Goal: Transaction & Acquisition: Book appointment/travel/reservation

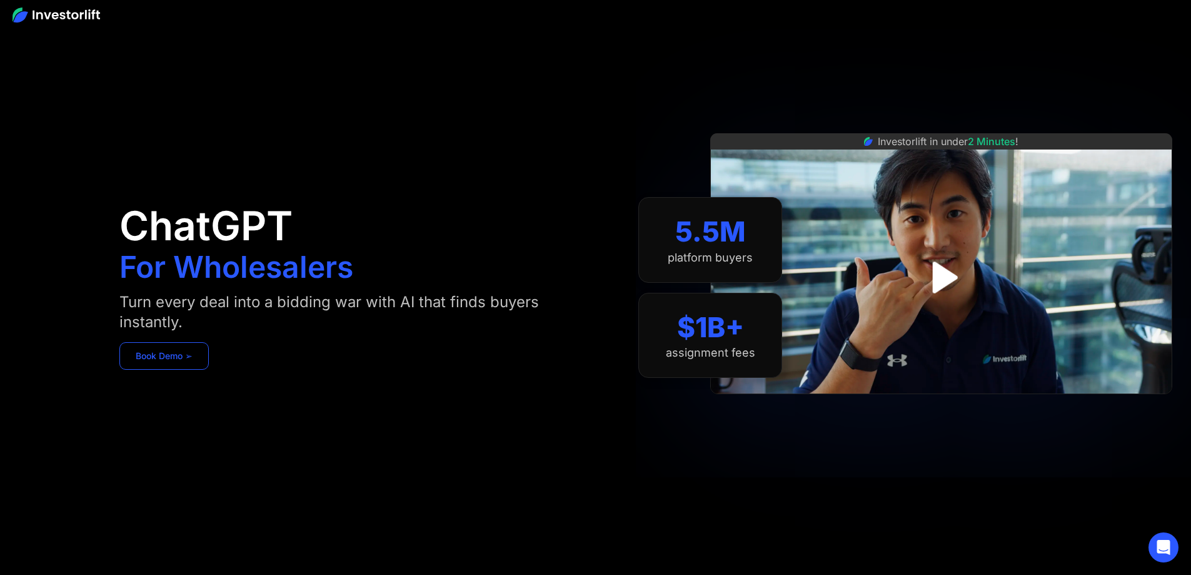
click at [209, 366] on link "Book Demo ➢" at bounding box center [163, 356] width 89 height 28
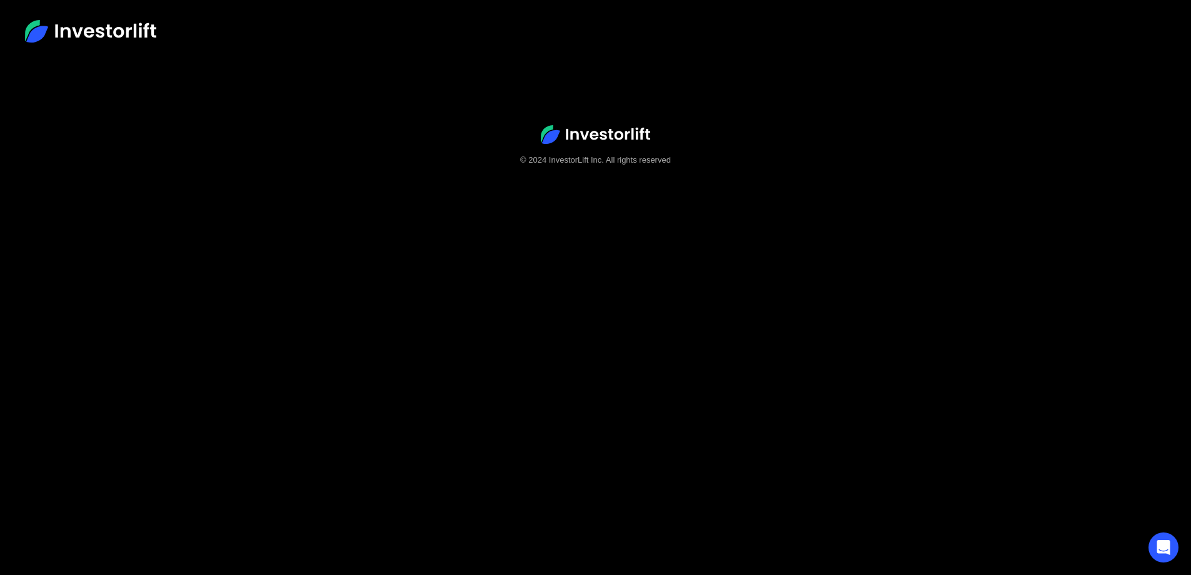
scroll to position [78, 0]
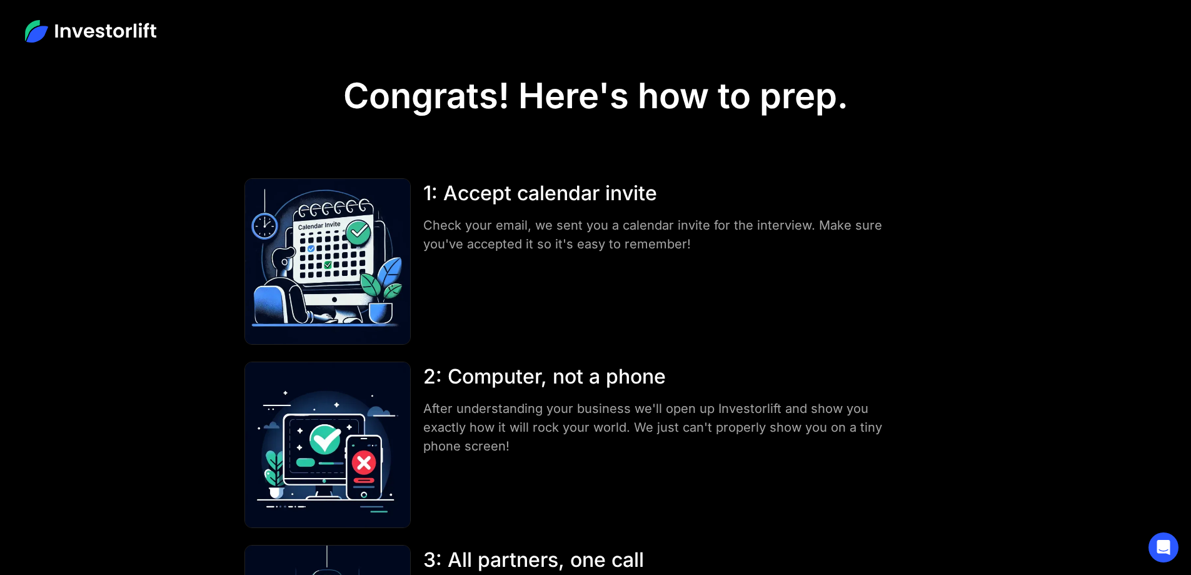
click at [97, 36] on img at bounding box center [90, 31] width 131 height 23
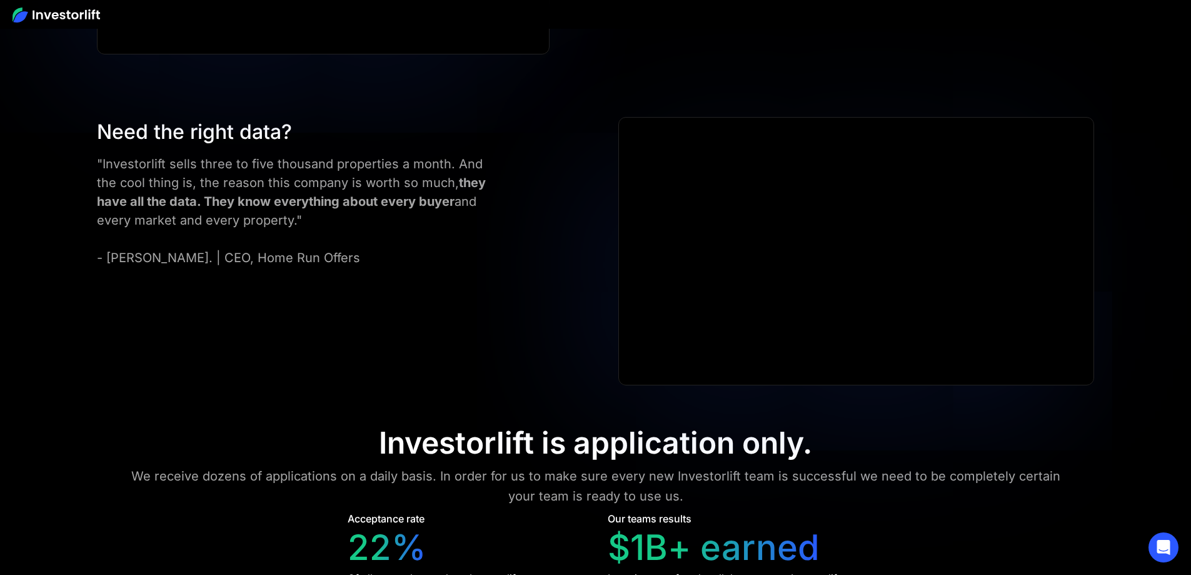
scroll to position [5627, 0]
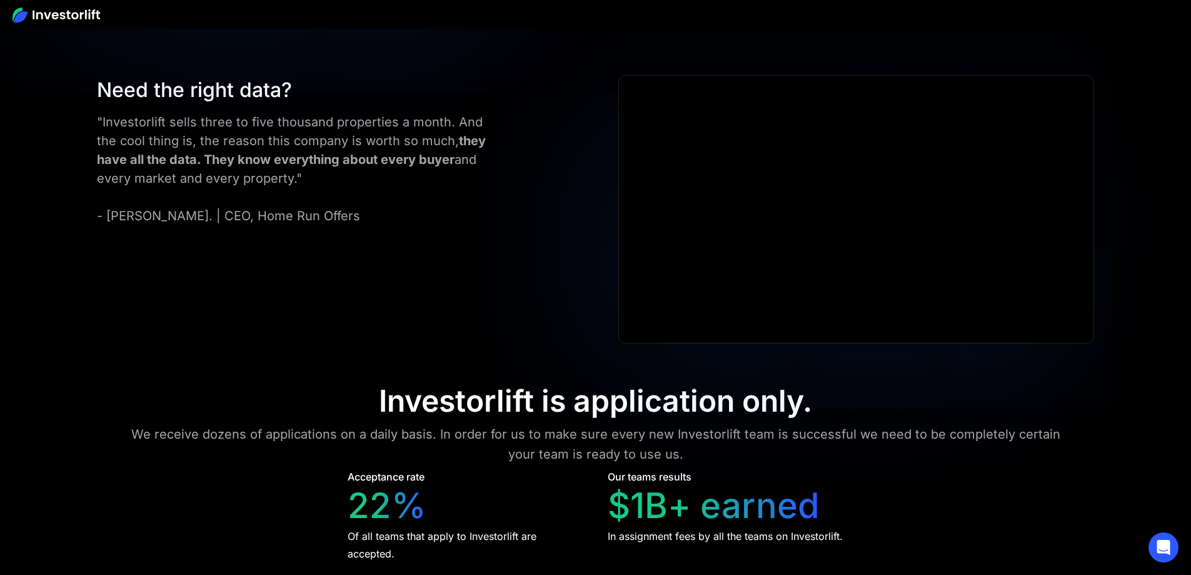
drag, startPoint x: 402, startPoint y: 109, endPoint x: 768, endPoint y: 116, distance: 365.8
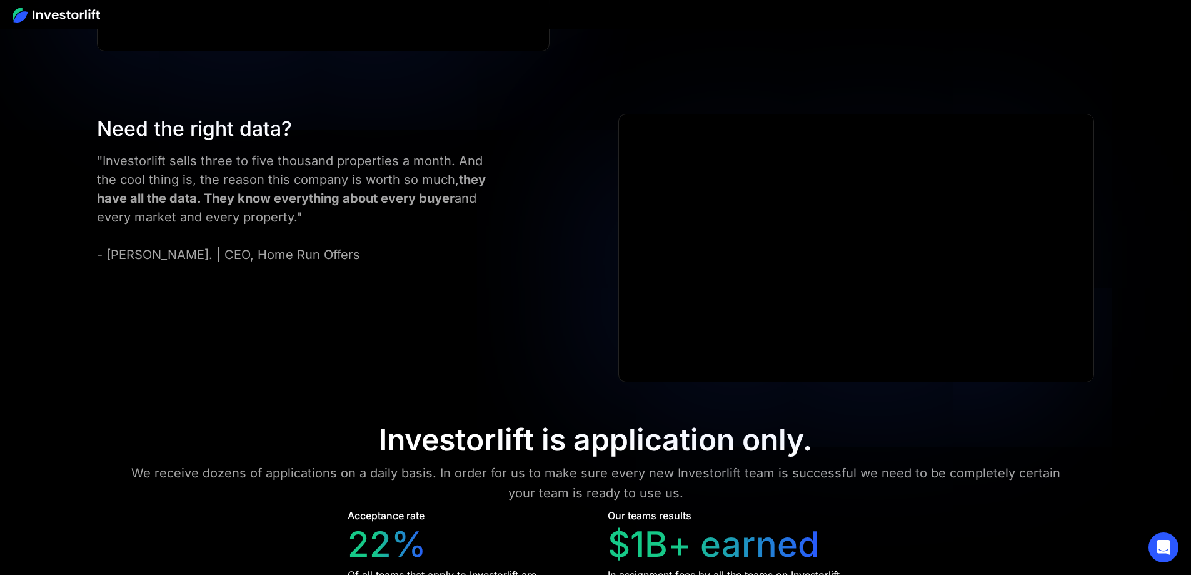
scroll to position [5585, 0]
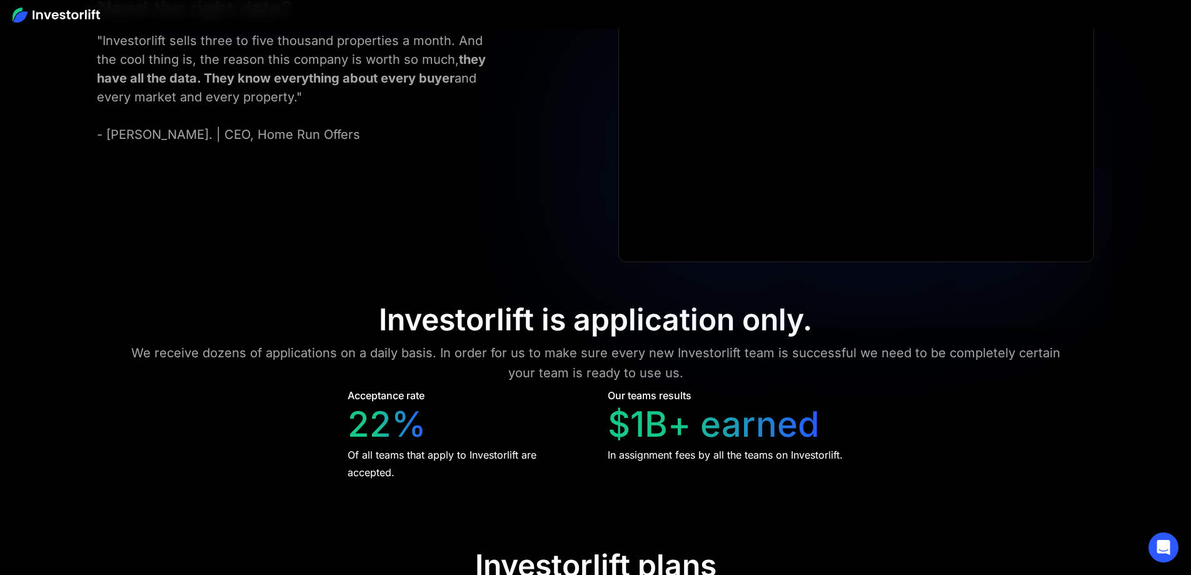
scroll to position [5710, 0]
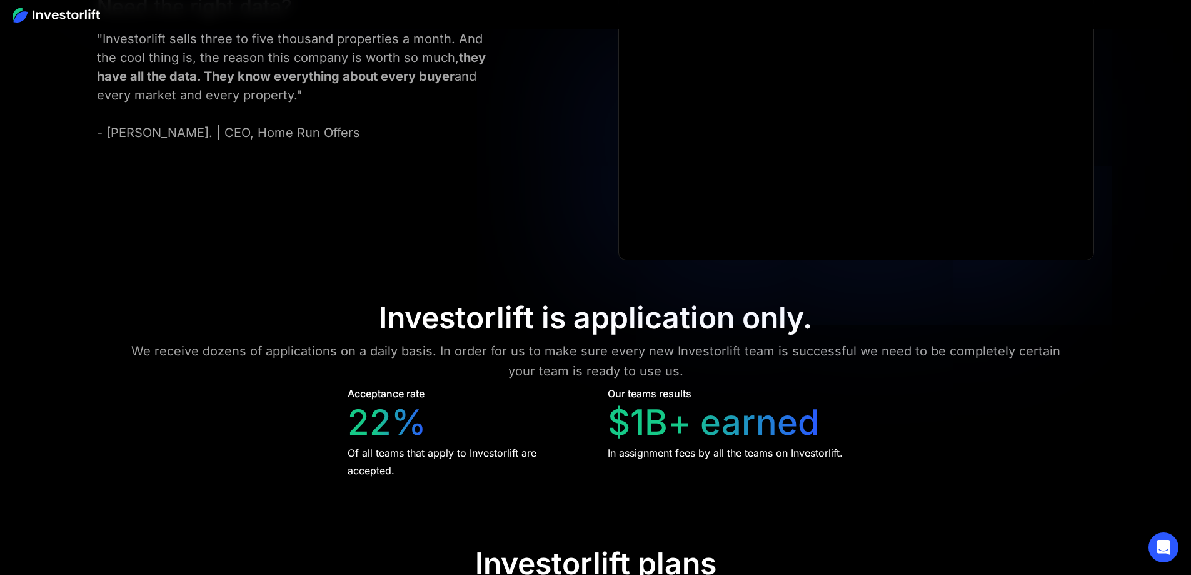
drag, startPoint x: 425, startPoint y: 286, endPoint x: 489, endPoint y: 286, distance: 63.8
drag, startPoint x: 420, startPoint y: 337, endPoint x: 478, endPoint y: 337, distance: 58.8
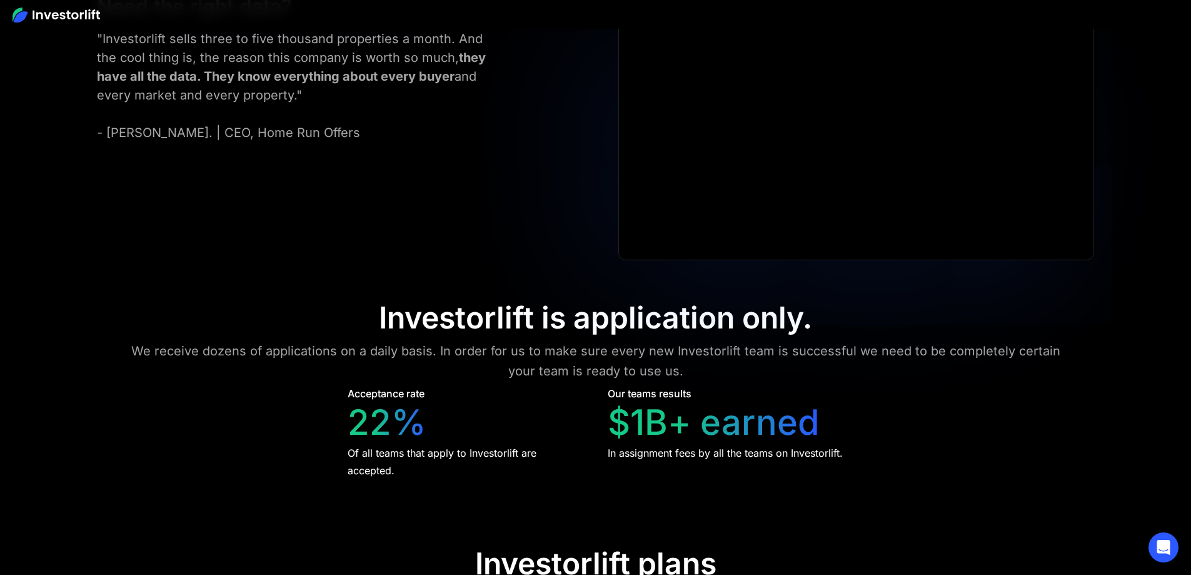
drag, startPoint x: 647, startPoint y: 338, endPoint x: 718, endPoint y: 339, distance: 70.7
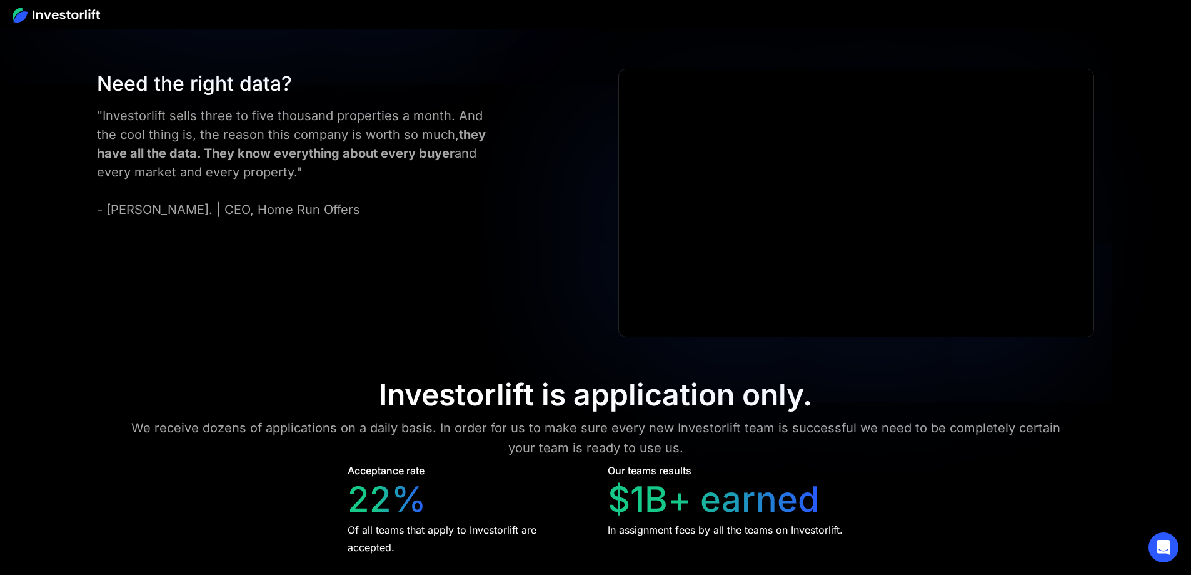
scroll to position [5633, 0]
drag, startPoint x: 660, startPoint y: 365, endPoint x: 713, endPoint y: 365, distance: 53.8
drag, startPoint x: 647, startPoint y: 413, endPoint x: 750, endPoint y: 420, distance: 103.4
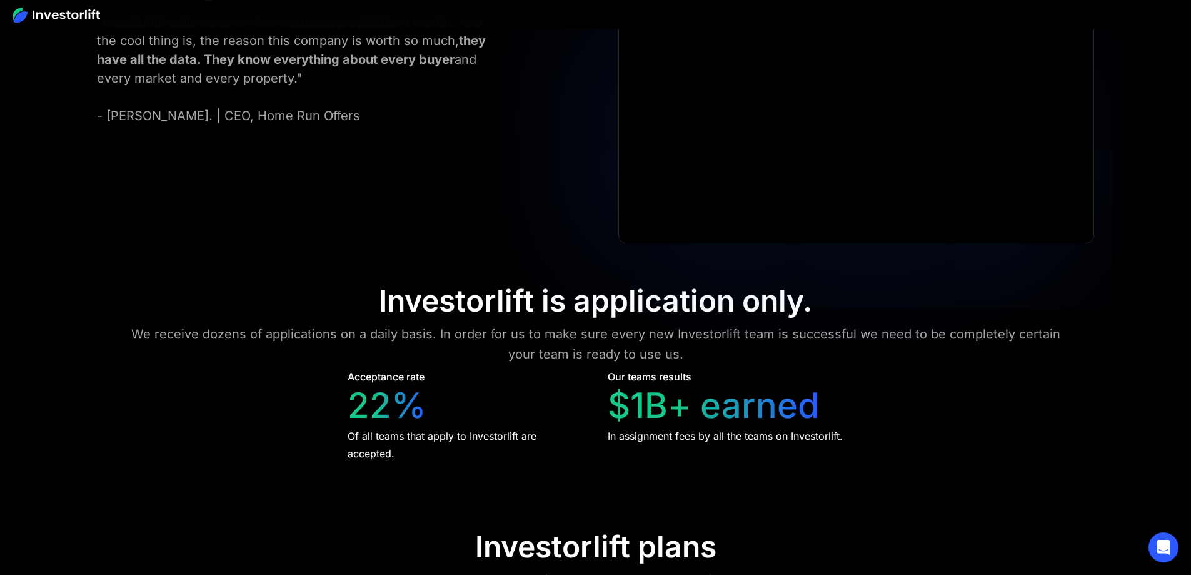
scroll to position [5966, 0]
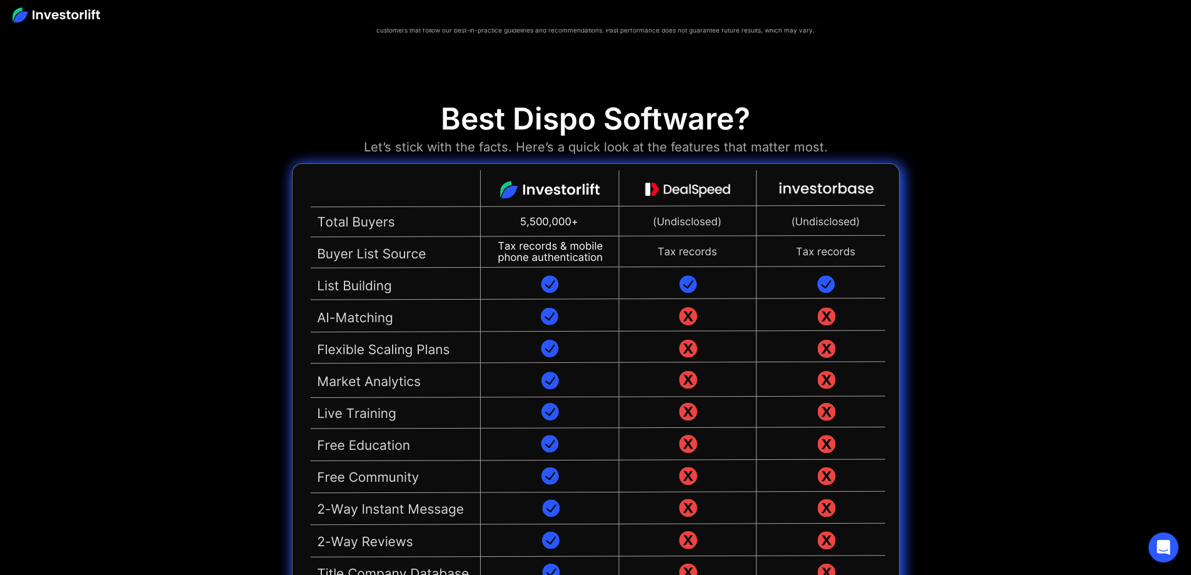
scroll to position [3061, 0]
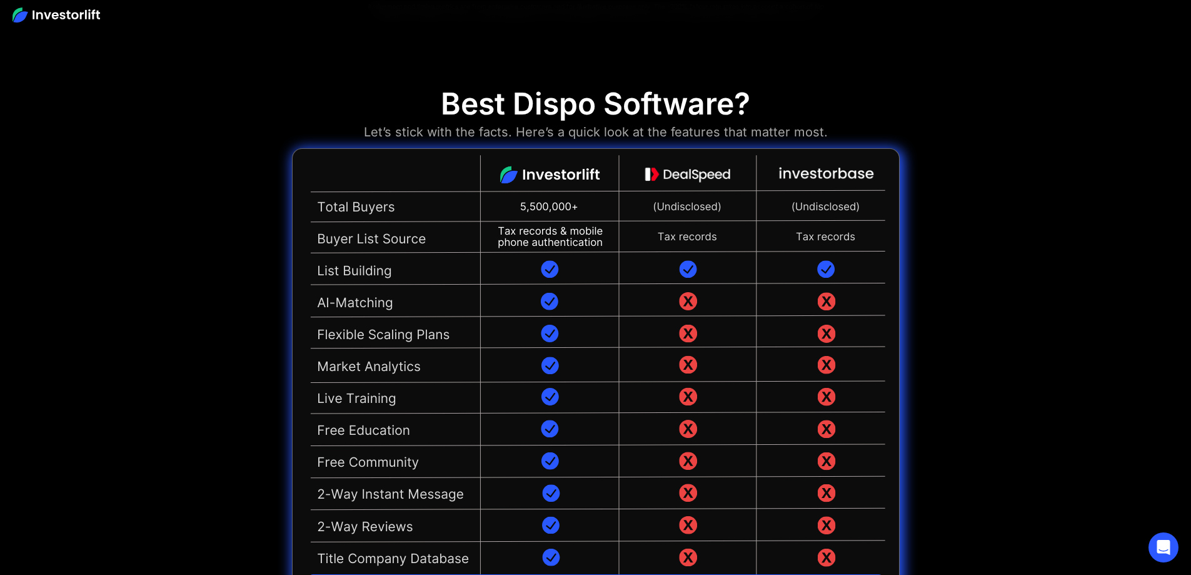
click at [373, 373] on img at bounding box center [596, 380] width 608 height 464
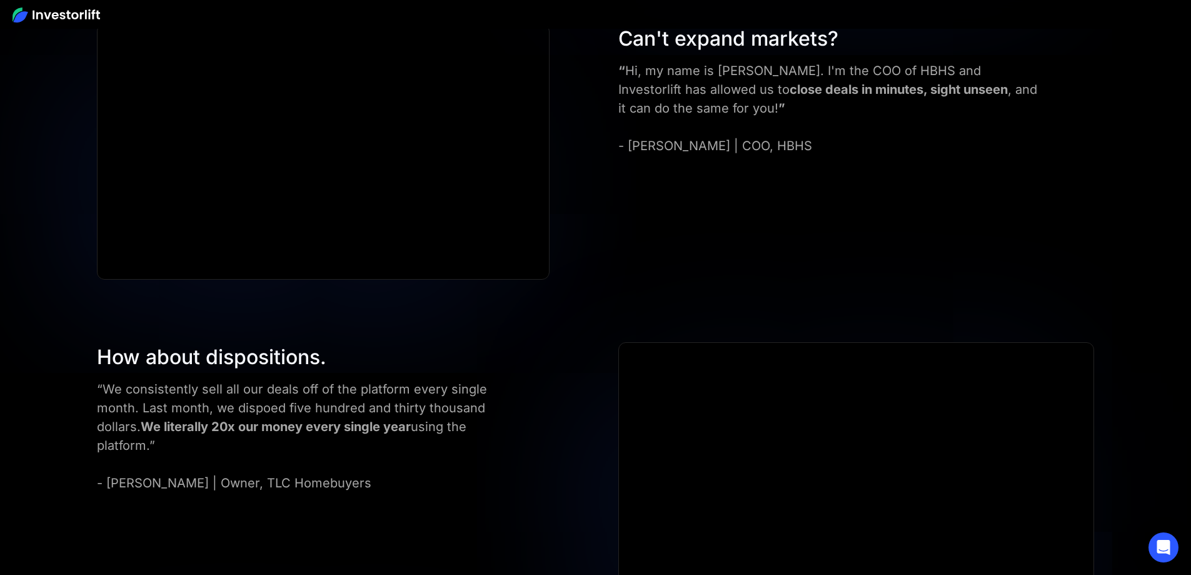
scroll to position [4729, 0]
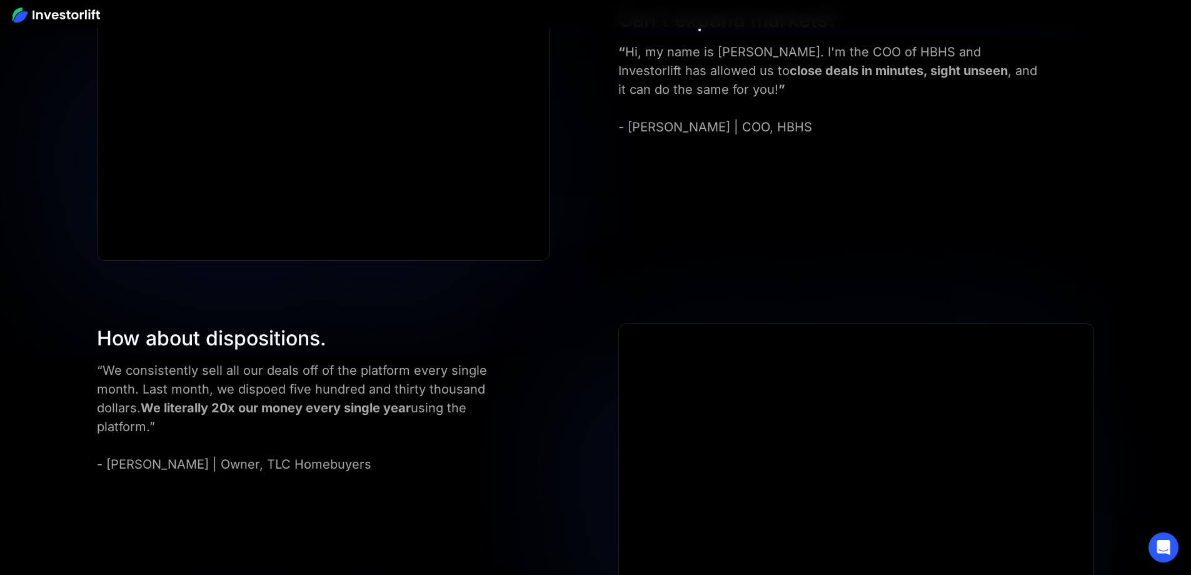
drag, startPoint x: 619, startPoint y: 221, endPoint x: 875, endPoint y: 224, distance: 255.7
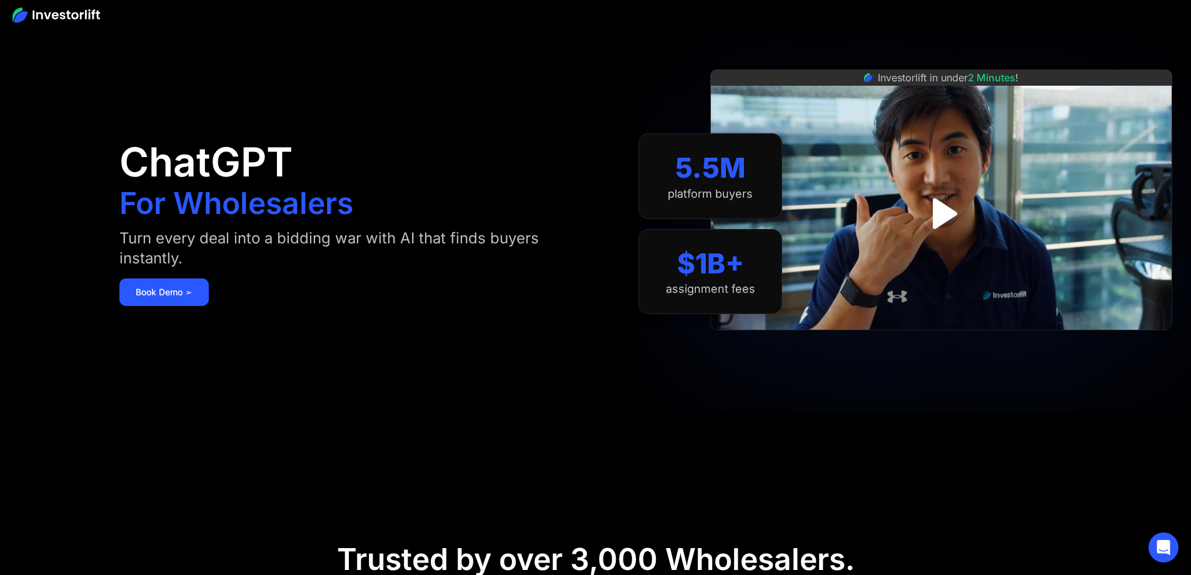
scroll to position [0, 0]
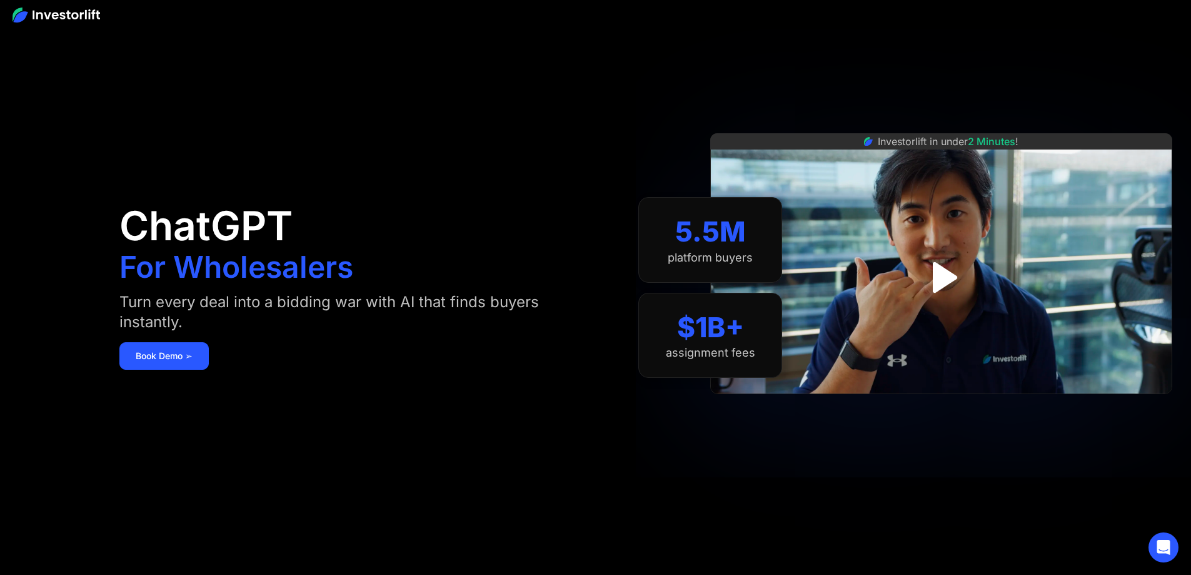
click at [56, 16] on img at bounding box center [57, 15] width 88 height 15
click at [63, 21] on img at bounding box center [57, 15] width 88 height 15
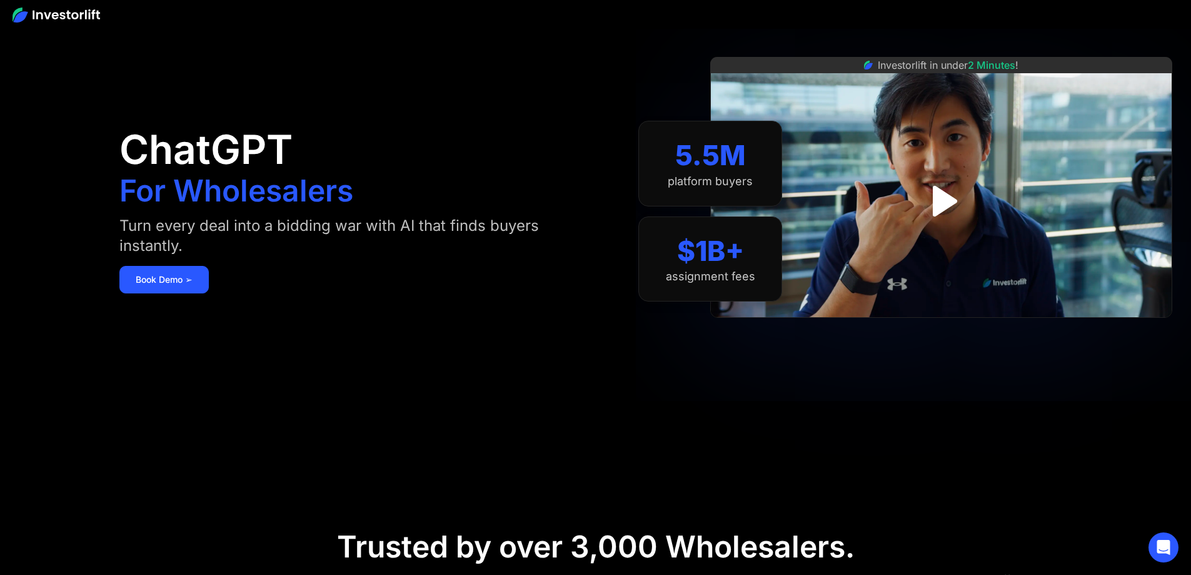
scroll to position [333, 0]
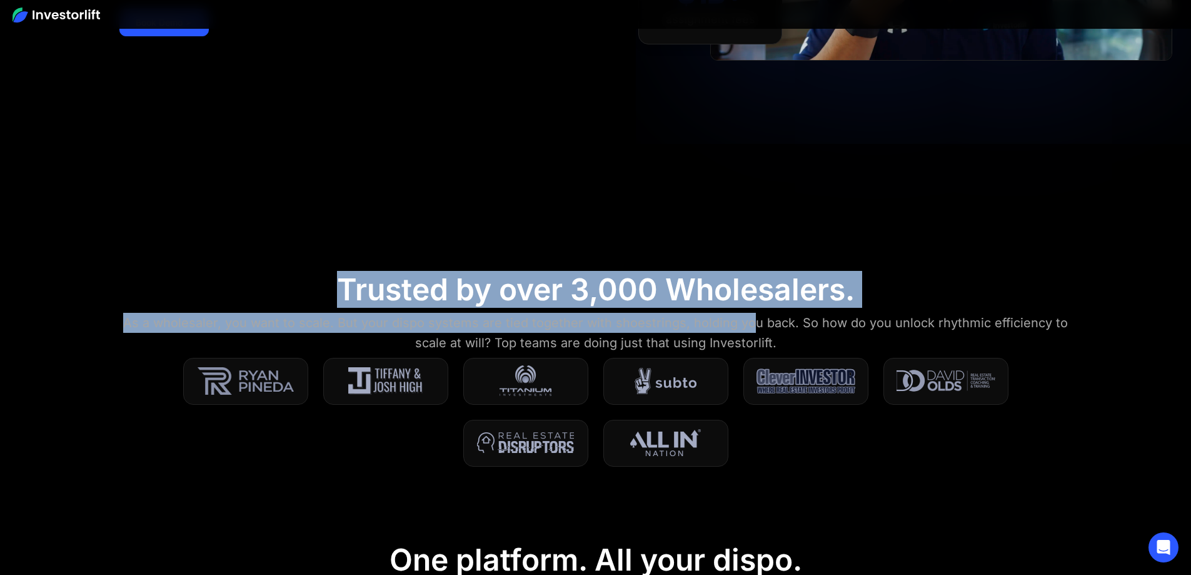
drag, startPoint x: 339, startPoint y: 286, endPoint x: 890, endPoint y: 290, distance: 550.8
click at [890, 290] on section "Trusted by over 3,000 Wholesalers. As a wholesaler, you want to scale. But your…" at bounding box center [595, 376] width 1191 height 270
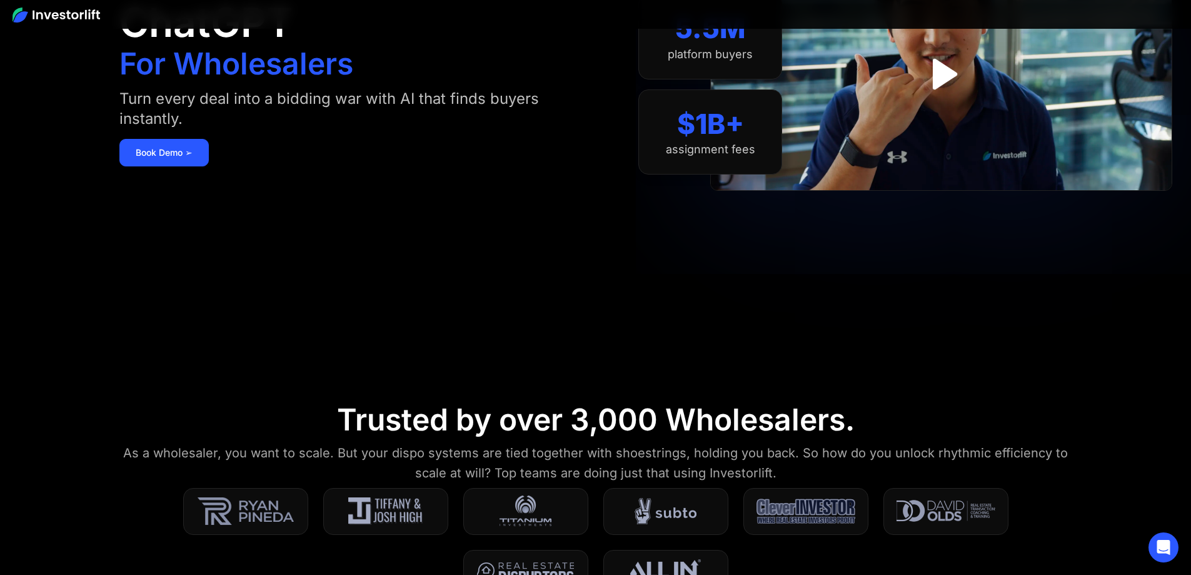
scroll to position [0, 0]
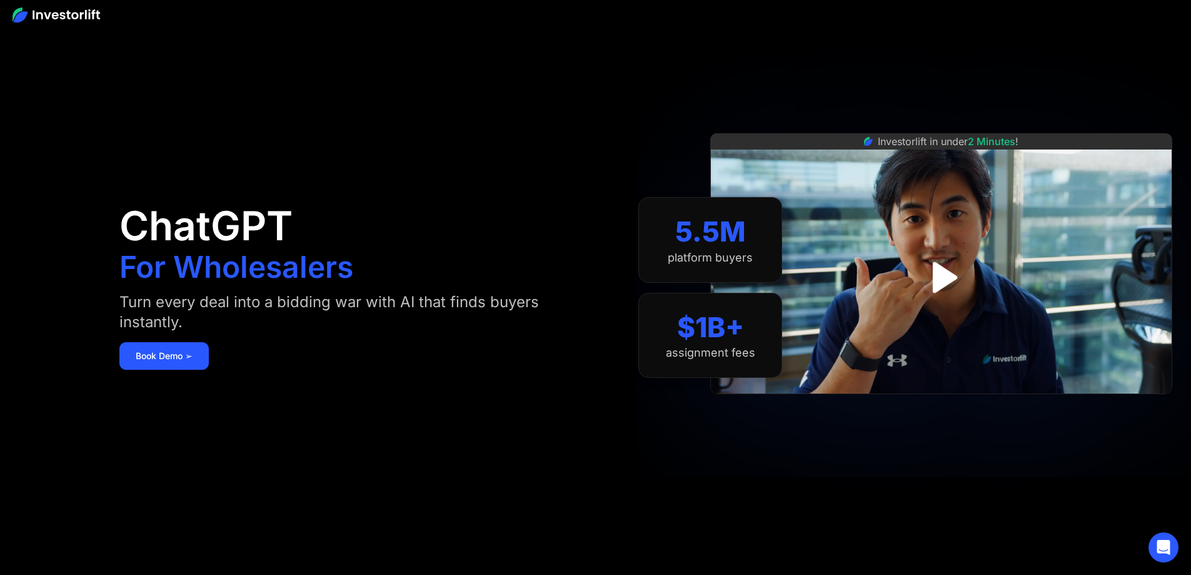
click at [63, 14] on img at bounding box center [57, 15] width 88 height 15
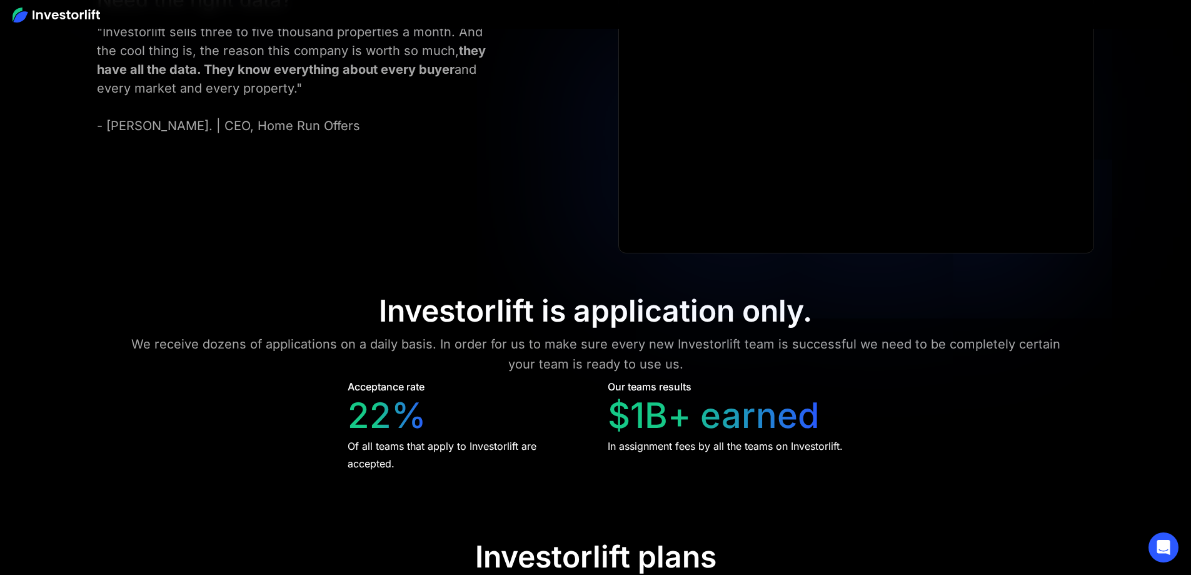
scroll to position [5710, 0]
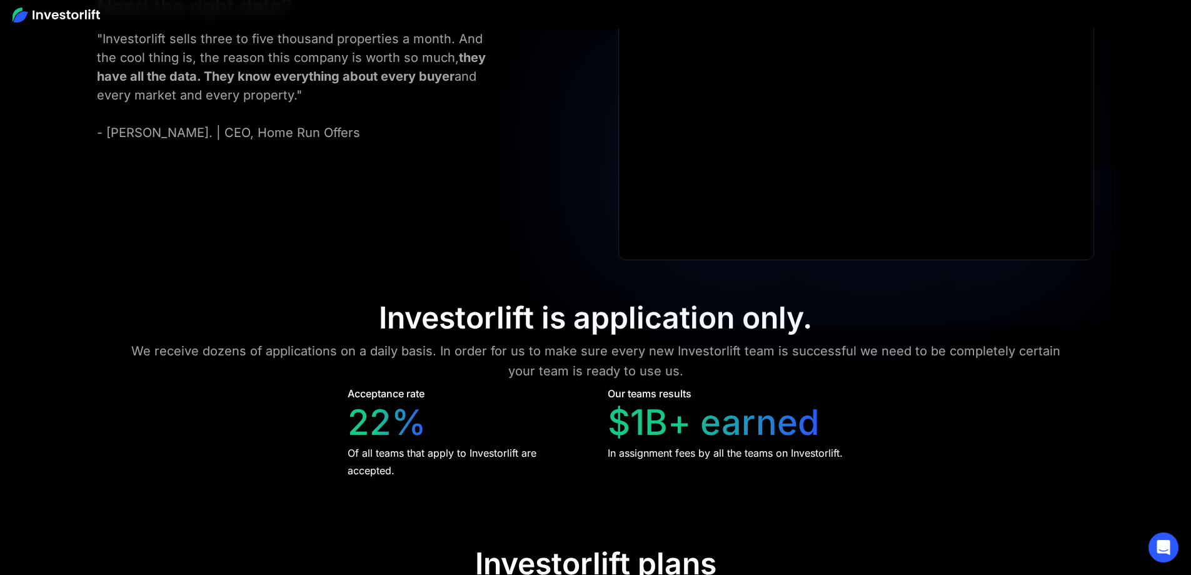
drag, startPoint x: 645, startPoint y: 114, endPoint x: 710, endPoint y: 121, distance: 65.9
drag, startPoint x: 413, startPoint y: 340, endPoint x: 456, endPoint y: 336, distance: 42.7
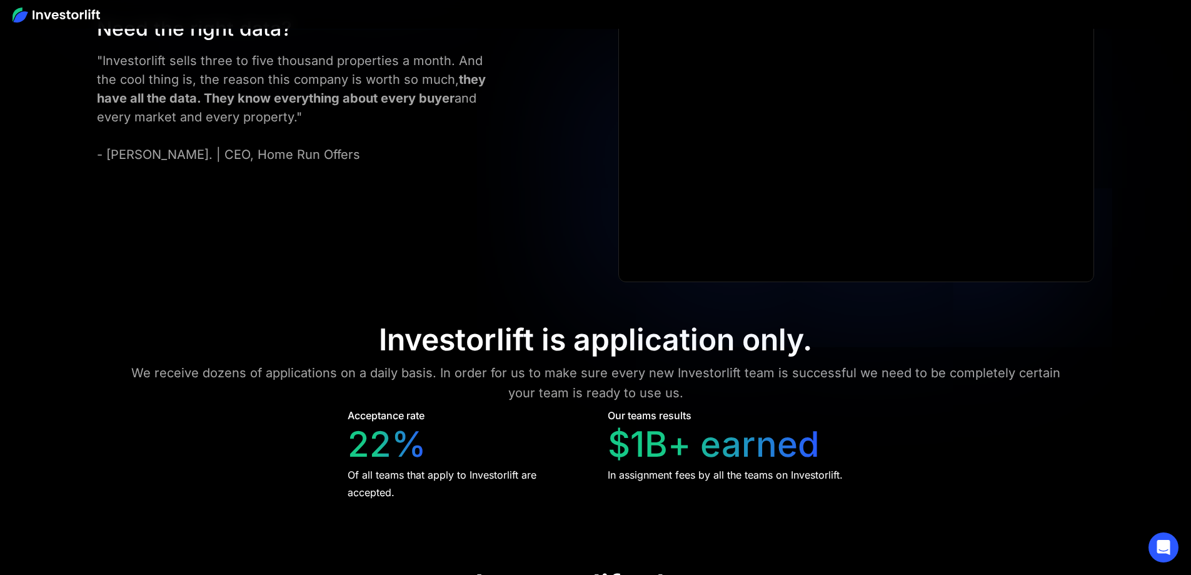
scroll to position [5669, 0]
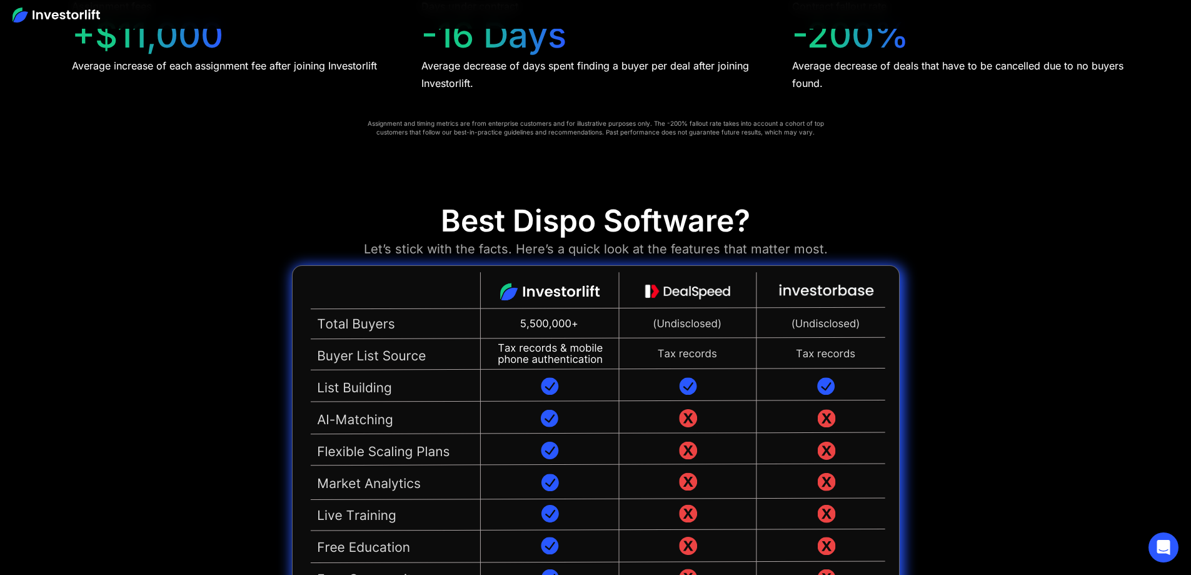
scroll to position [2924, 0]
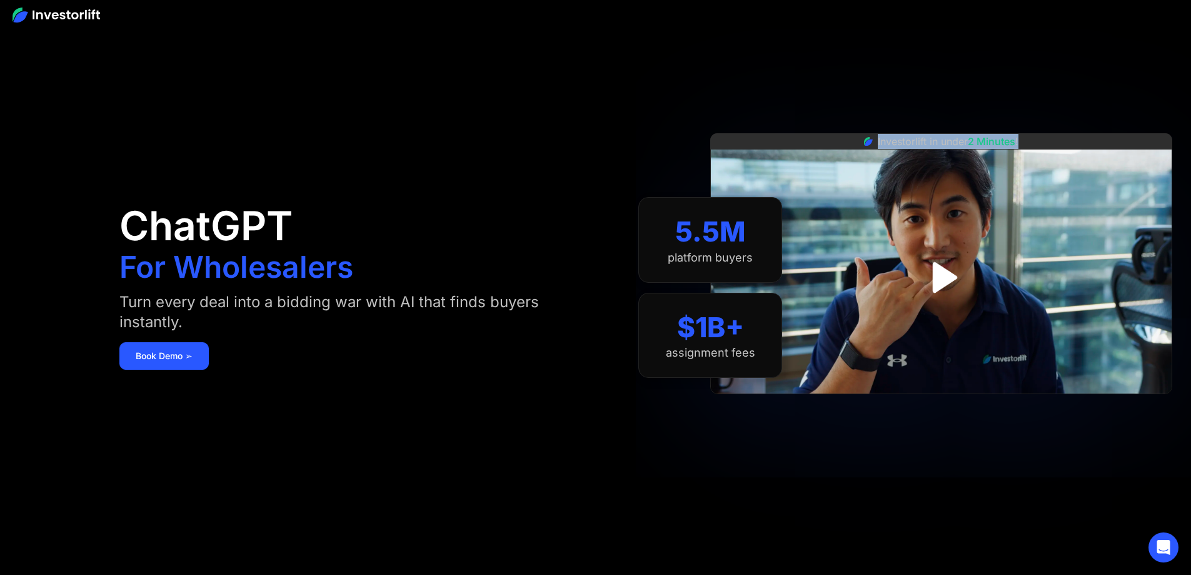
drag, startPoint x: 893, startPoint y: 152, endPoint x: 1051, endPoint y: 150, distance: 157.6
click at [1051, 149] on div "Investorlift in under 2 Minutes !" at bounding box center [941, 141] width 462 height 16
click at [1052, 128] on div "Investorlift in under 2 Minutes !" at bounding box center [941, 287] width 462 height 575
drag, startPoint x: 1058, startPoint y: 143, endPoint x: 881, endPoint y: 156, distance: 177.4
click at [881, 156] on div "Investorlift in under 2 Minutes !" at bounding box center [941, 277] width 462 height 288
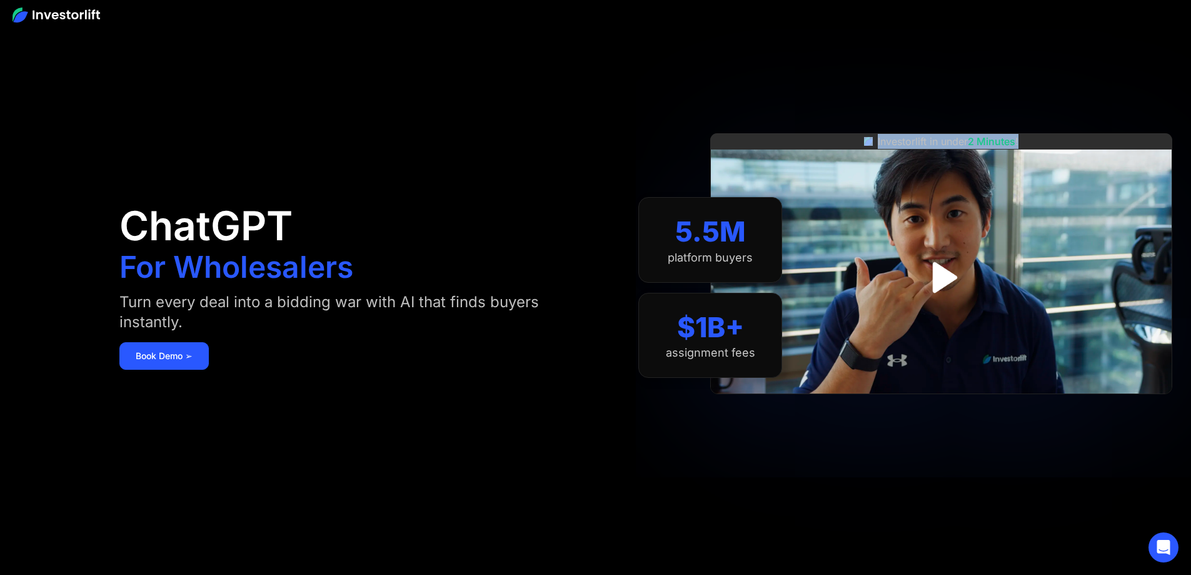
click at [942, 124] on div "Investorlift in under 2 Minutes !" at bounding box center [941, 287] width 462 height 575
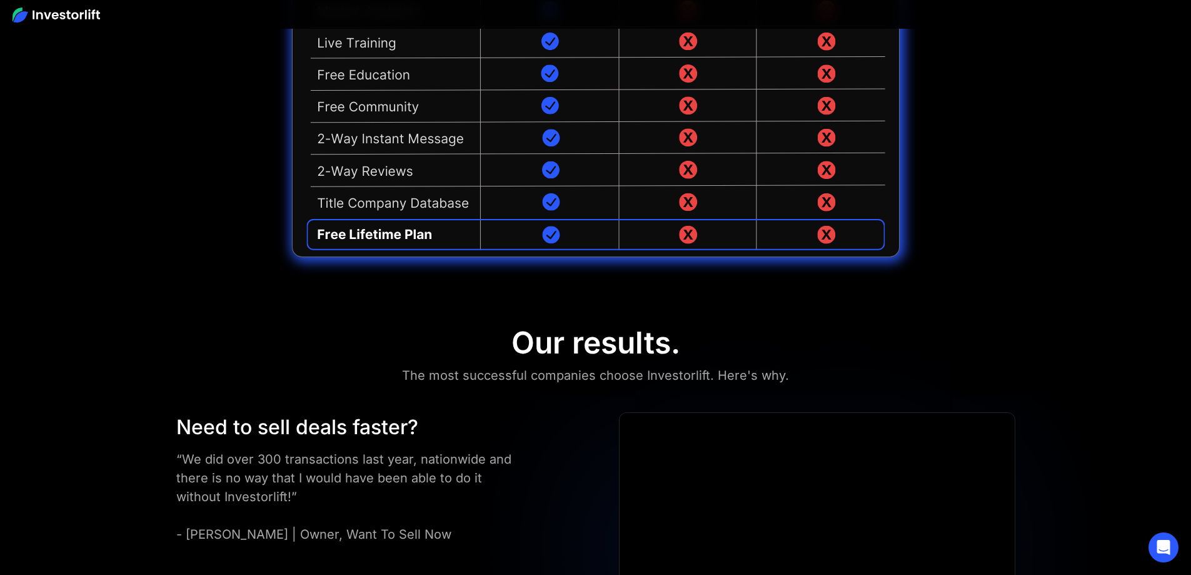
scroll to position [3418, 0]
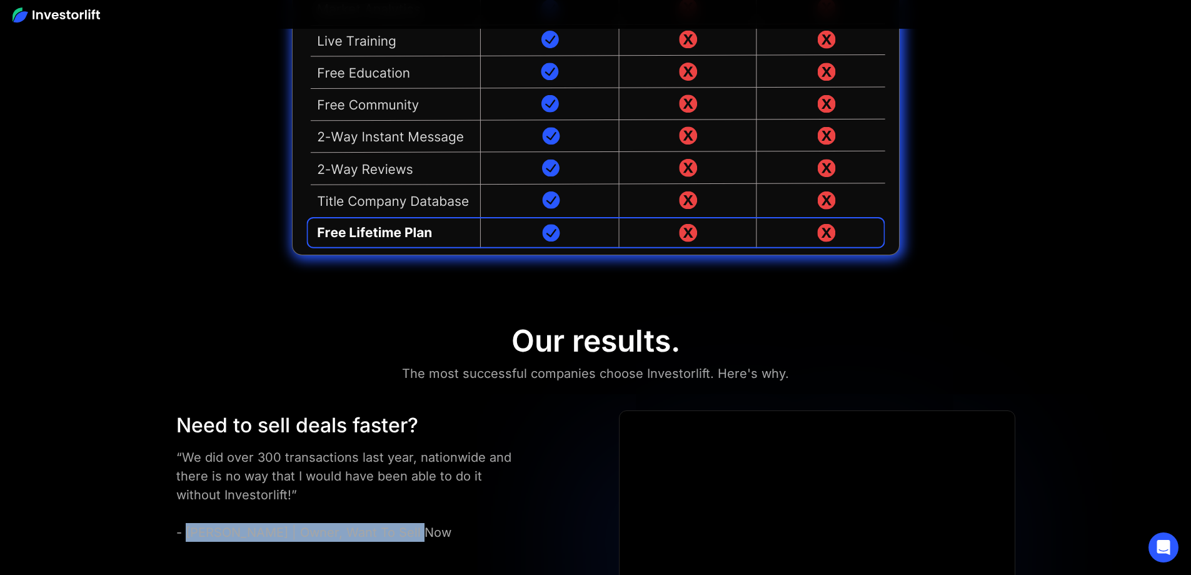
drag, startPoint x: 224, startPoint y: 348, endPoint x: 451, endPoint y: 353, distance: 227.0
click at [451, 448] on div "“We did over 300 transactions last year, nationwide and there is no way that I …" at bounding box center [344, 495] width 336 height 94
drag, startPoint x: 459, startPoint y: 349, endPoint x: 214, endPoint y: 343, distance: 245.2
click at [214, 410] on div "Need to sell deals faster? “We did over 300 transactions last year, nationwide …" at bounding box center [375, 475] width 411 height 131
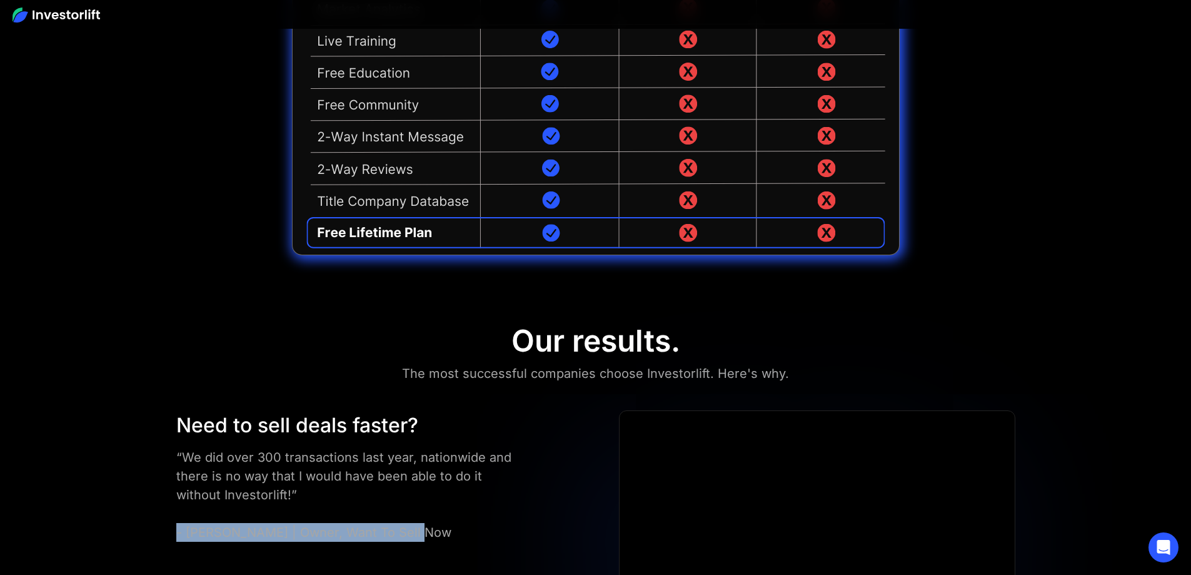
click at [214, 410] on div "Need to sell deals faster? “We did over 300 transactions last year, nationwide …" at bounding box center [375, 475] width 411 height 131
drag, startPoint x: 214, startPoint y: 348, endPoint x: 448, endPoint y: 347, distance: 233.8
click at [448, 410] on div "Need to sell deals faster? “We did over 300 transactions last year, nationwide …" at bounding box center [375, 475] width 411 height 131
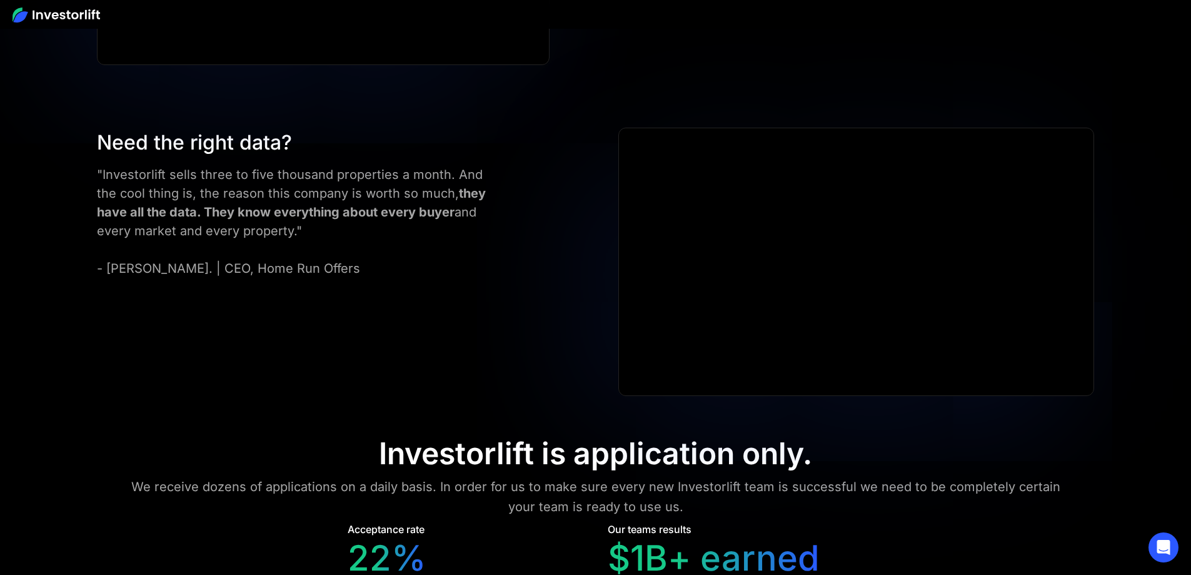
scroll to position [5585, 0]
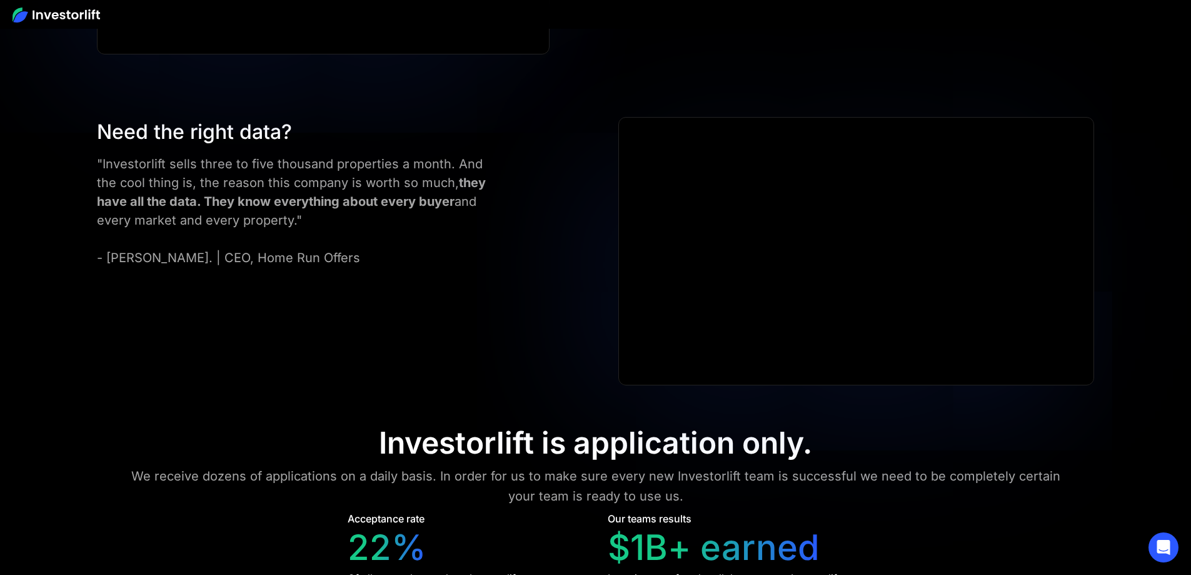
drag, startPoint x: 425, startPoint y: 241, endPoint x: 533, endPoint y: 247, distance: 108.3
drag, startPoint x: 642, startPoint y: 239, endPoint x: 733, endPoint y: 239, distance: 90.7
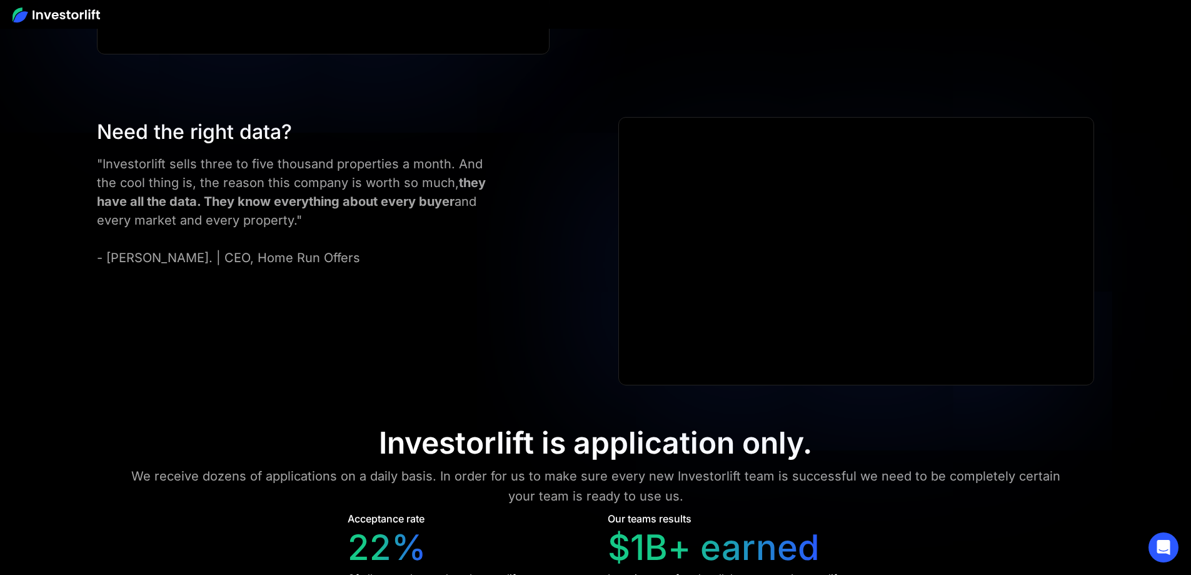
drag, startPoint x: 860, startPoint y: 241, endPoint x: 962, endPoint y: 243, distance: 102.6
drag, startPoint x: 971, startPoint y: 243, endPoint x: 869, endPoint y: 244, distance: 101.9
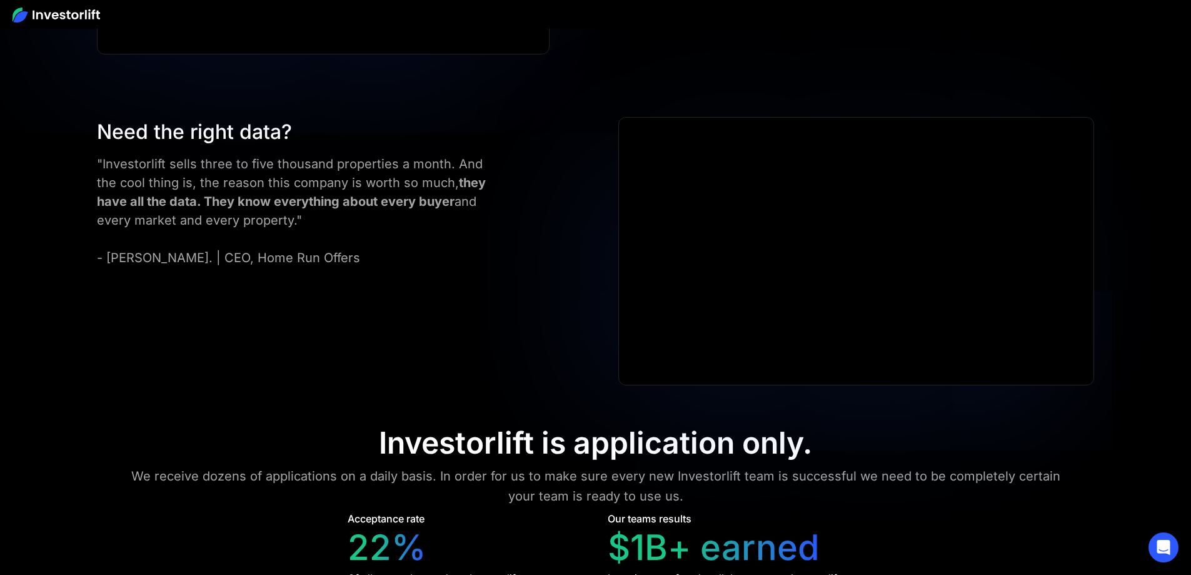
drag, startPoint x: 865, startPoint y: 244, endPoint x: 981, endPoint y: 246, distance: 116.3
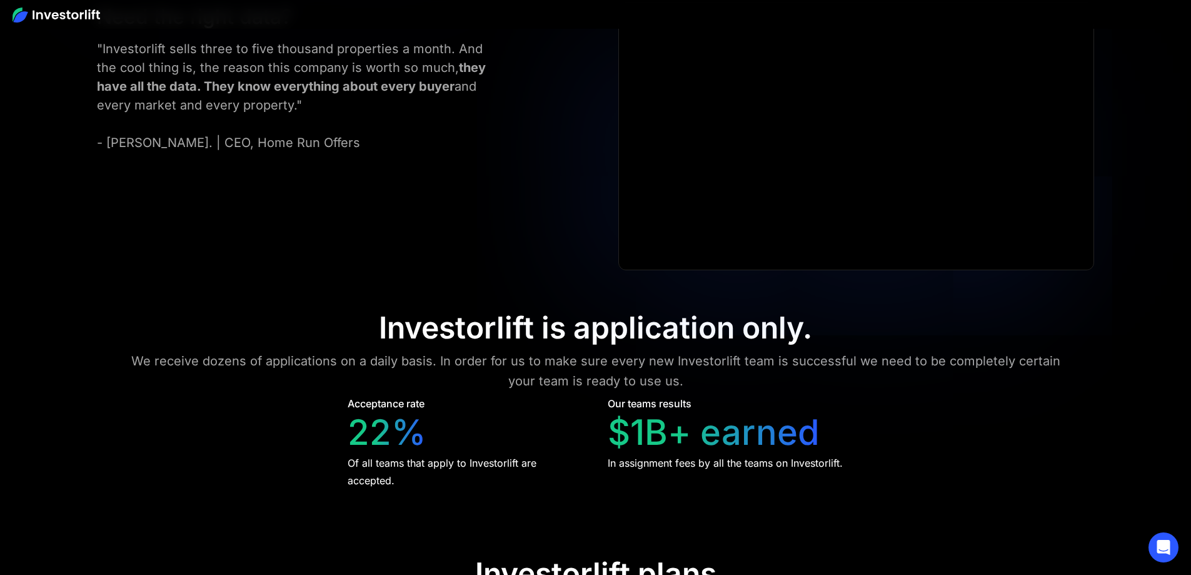
scroll to position [5710, 0]
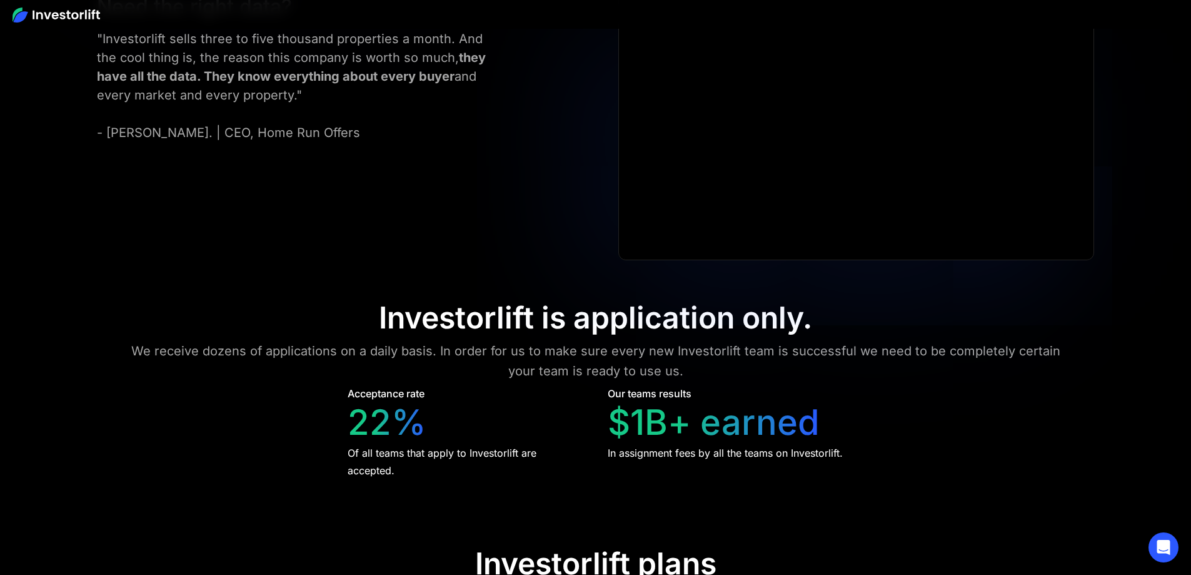
drag, startPoint x: 448, startPoint y: 338, endPoint x: 555, endPoint y: 337, distance: 106.9
drag, startPoint x: 666, startPoint y: 338, endPoint x: 712, endPoint y: 339, distance: 45.6
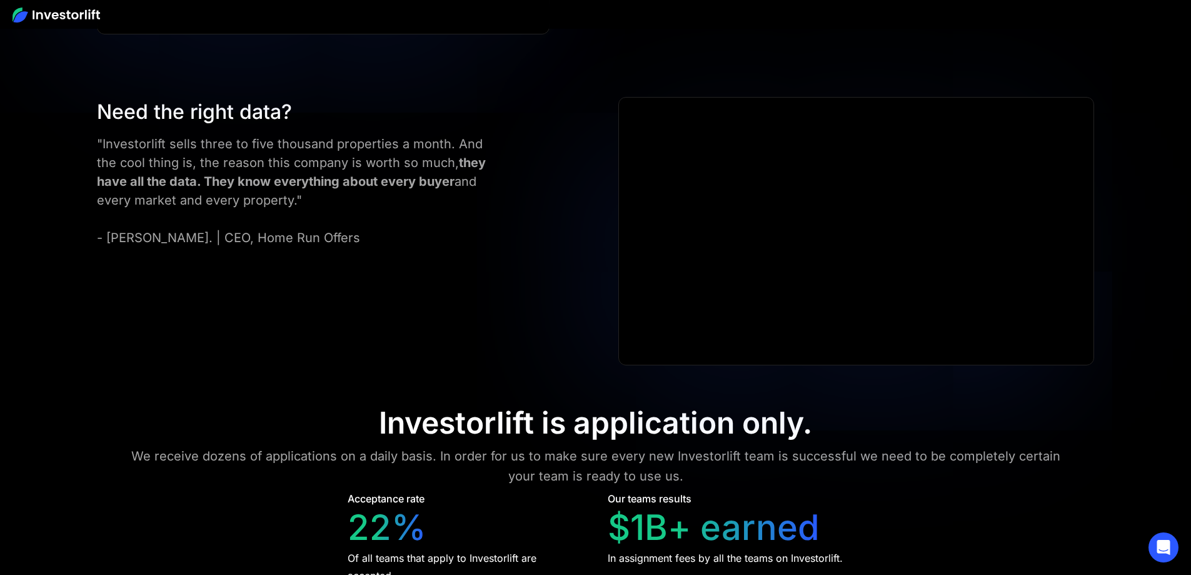
scroll to position [5585, 0]
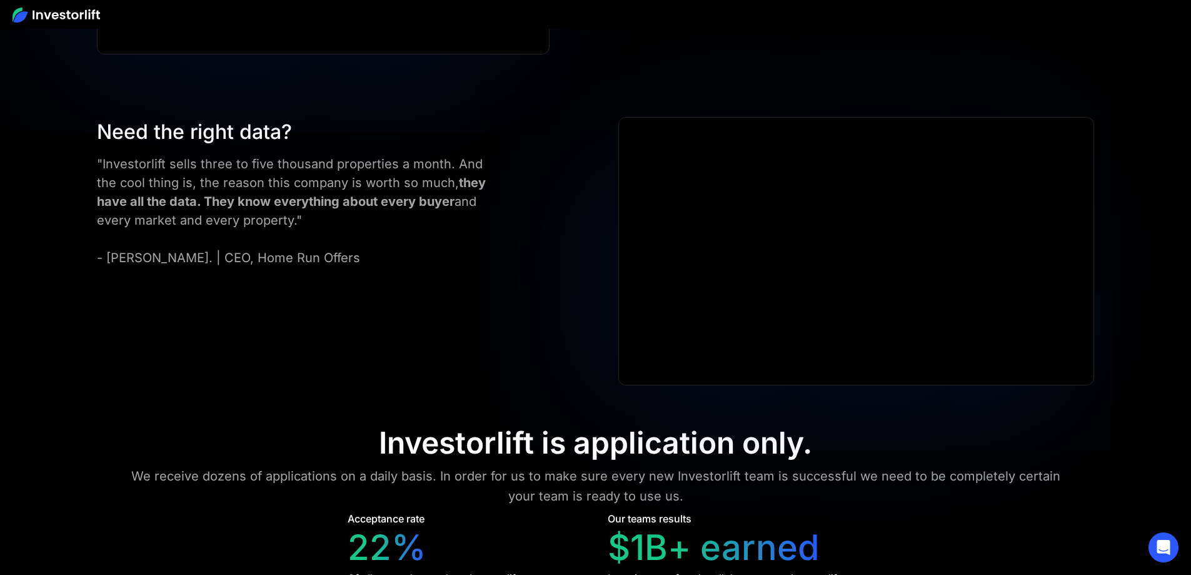
drag, startPoint x: 425, startPoint y: 241, endPoint x: 476, endPoint y: 278, distance: 62.7
drag, startPoint x: 473, startPoint y: 279, endPoint x: 426, endPoint y: 251, distance: 55.0
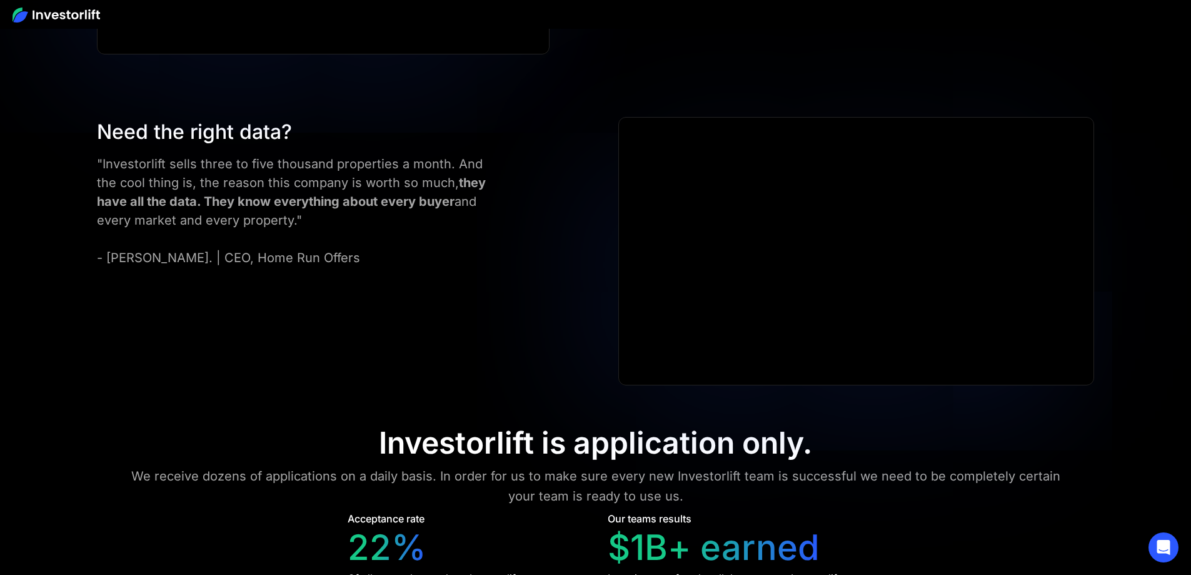
drag, startPoint x: 424, startPoint y: 245, endPoint x: 469, endPoint y: 278, distance: 55.9
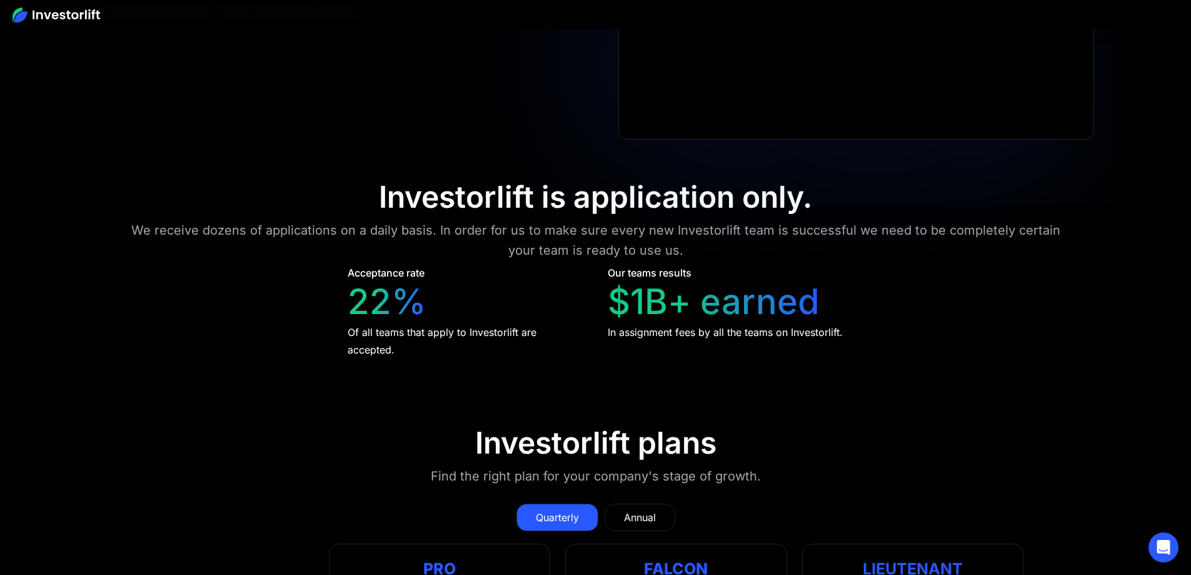
scroll to position [5835, 0]
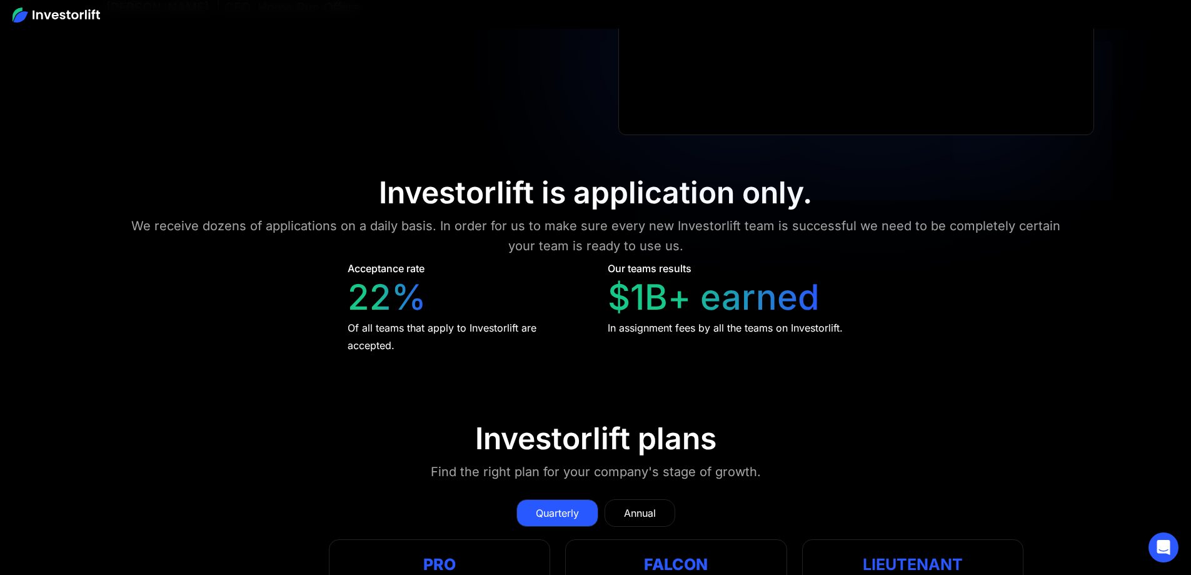
drag, startPoint x: 168, startPoint y: 362, endPoint x: 243, endPoint y: 359, distance: 74.5
drag, startPoint x: 225, startPoint y: 259, endPoint x: 224, endPoint y: 269, distance: 9.5
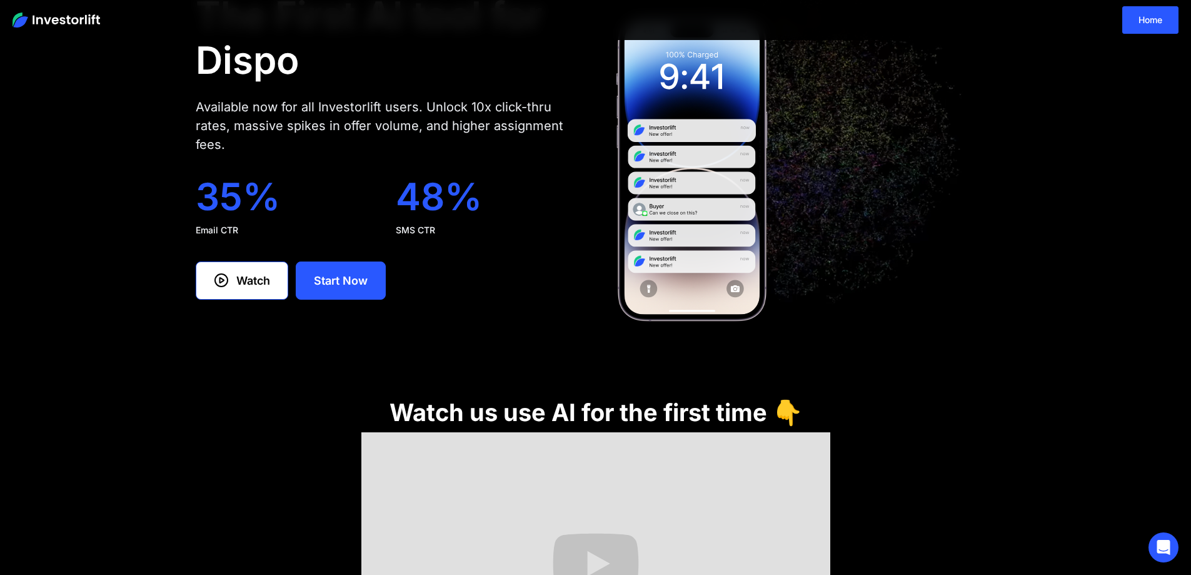
scroll to position [125, 0]
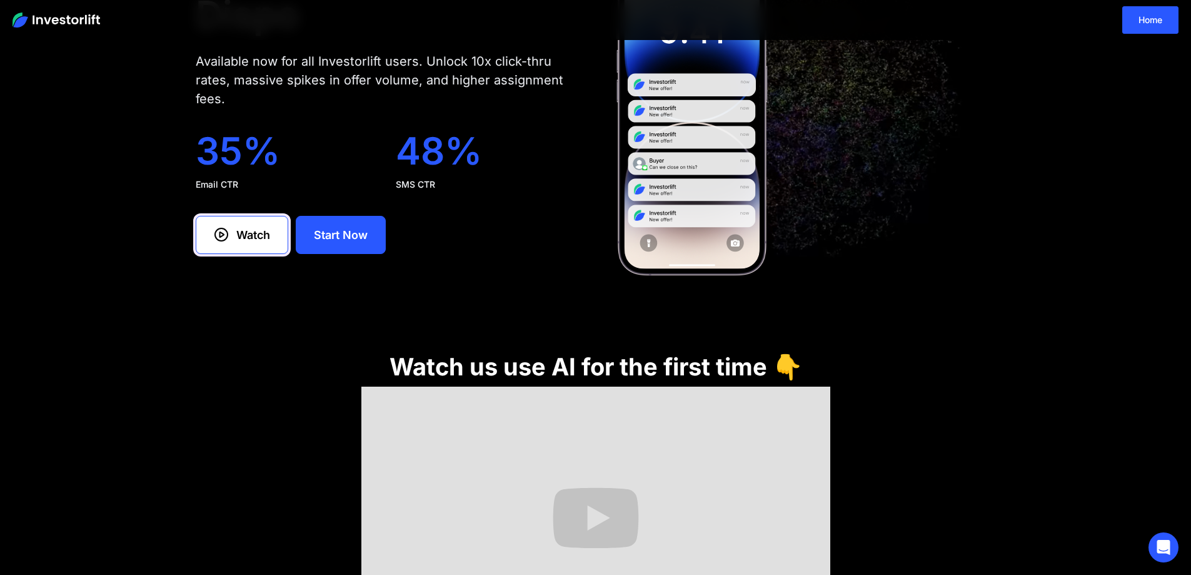
click at [249, 223] on link "Watch" at bounding box center [242, 235] width 93 height 38
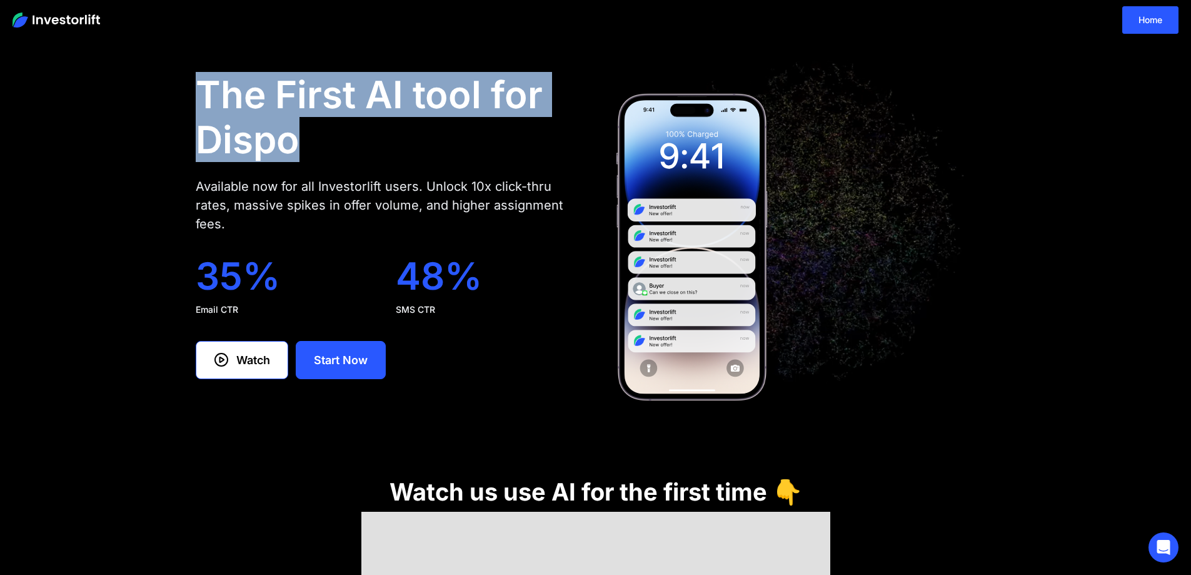
drag, startPoint x: 199, startPoint y: 85, endPoint x: 430, endPoint y: 134, distance: 235.3
click at [430, 134] on h1 "The First AI tool for Dispo" at bounding box center [386, 117] width 380 height 90
drag, startPoint x: 344, startPoint y: 133, endPoint x: 210, endPoint y: 98, distance: 138.5
click at [210, 98] on h1 "The First AI tool for Dispo" at bounding box center [386, 117] width 380 height 90
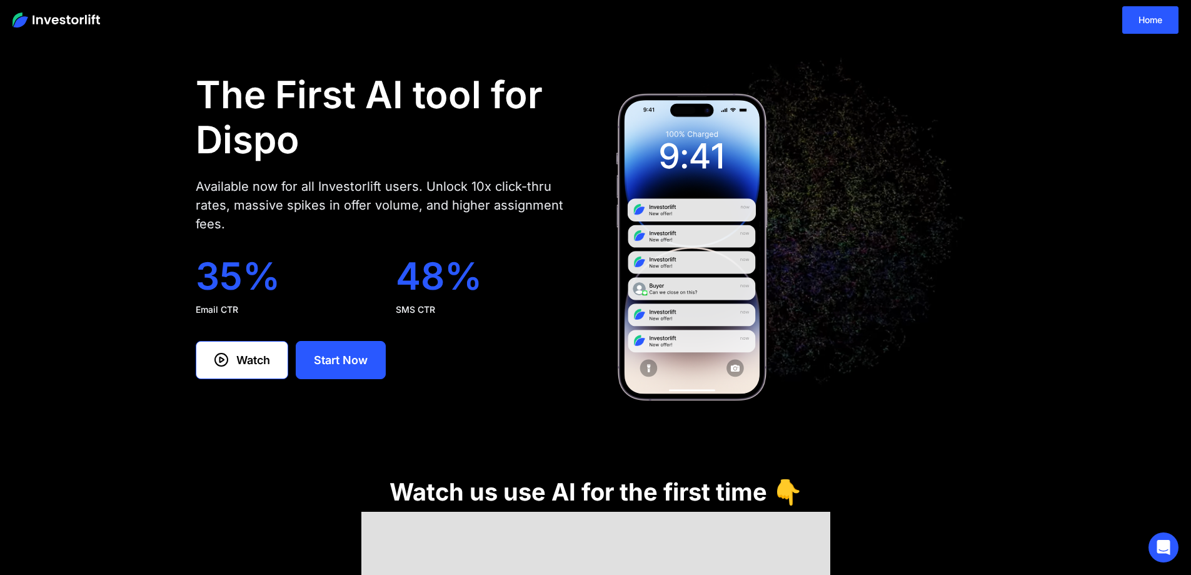
drag, startPoint x: 206, startPoint y: 94, endPoint x: 201, endPoint y: 71, distance: 24.3
click at [203, 72] on h1 "The First AI tool for Dispo" at bounding box center [386, 117] width 380 height 90
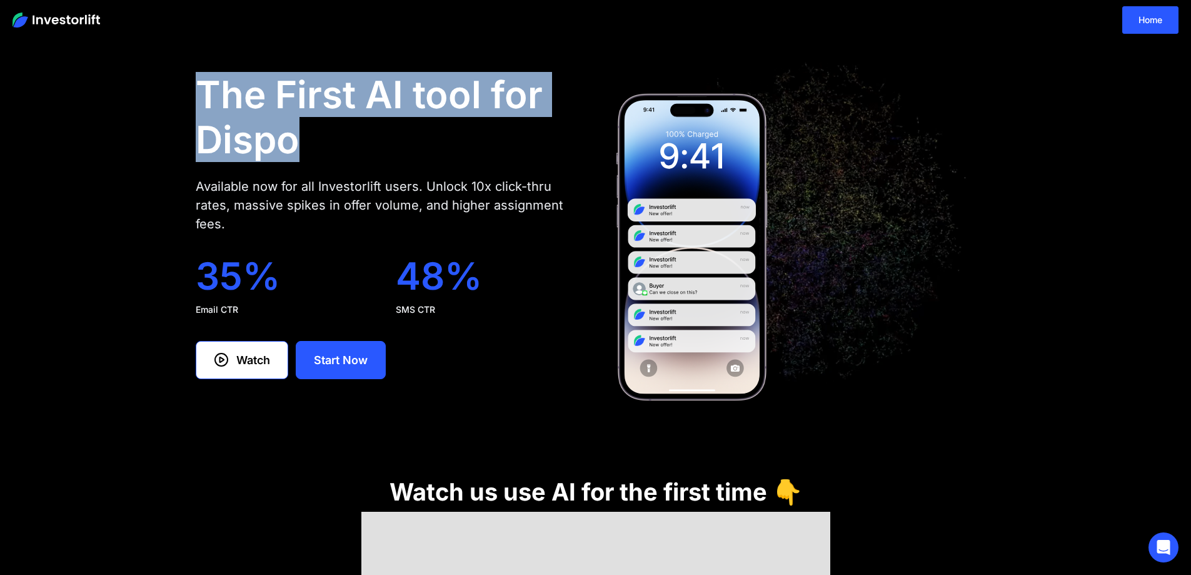
drag, startPoint x: 202, startPoint y: 87, endPoint x: 329, endPoint y: 140, distance: 137.6
click at [329, 140] on h1 "The First AI tool for Dispo" at bounding box center [386, 117] width 380 height 90
